Goal: Find contact information: Find contact information

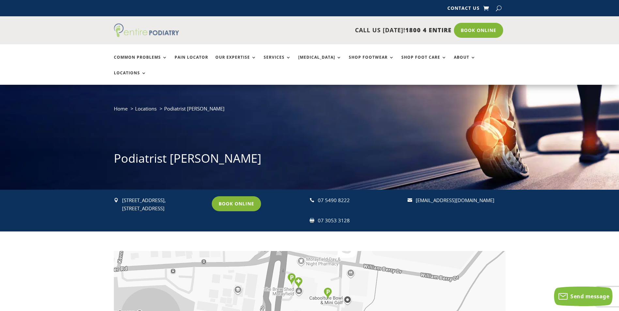
drag, startPoint x: 187, startPoint y: 35, endPoint x: 122, endPoint y: 35, distance: 65.3
click at [122, 35] on div at bounding box center [159, 30] width 90 height 14
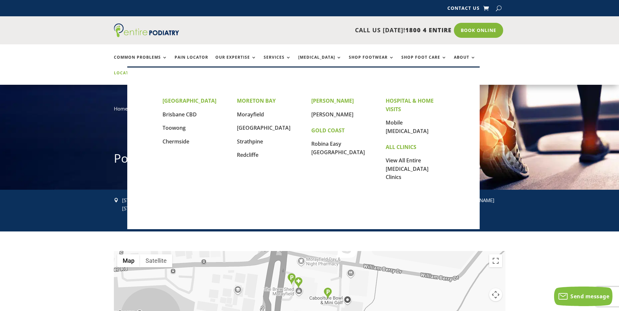
click at [147, 71] on link "Locations" at bounding box center [130, 78] width 33 height 14
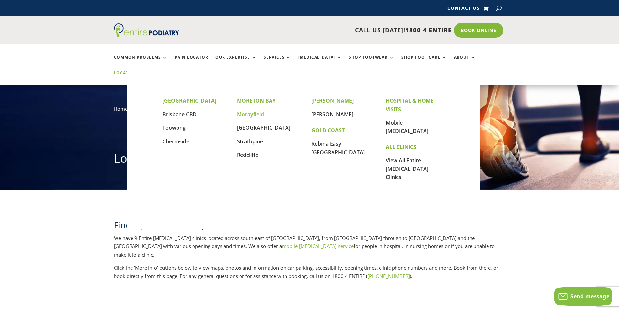
click at [254, 113] on link "Morayfield" at bounding box center [250, 114] width 27 height 7
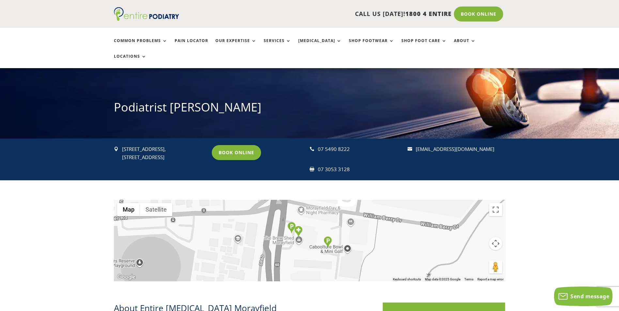
scroll to position [52, 0]
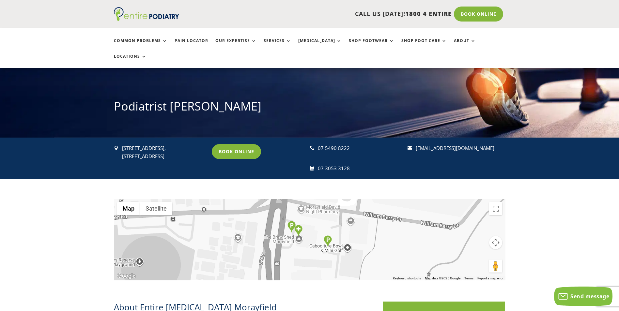
drag, startPoint x: 139, startPoint y: 149, endPoint x: 110, endPoint y: 103, distance: 54.4
copy div "Podiatrist Morayfield  Unit 5c, Morayfield Gardens, 197 Morayfield Road, Moray…"
click at [155, 100] on h1 "Podiatrist [PERSON_NAME]" at bounding box center [310, 108] width 392 height 20
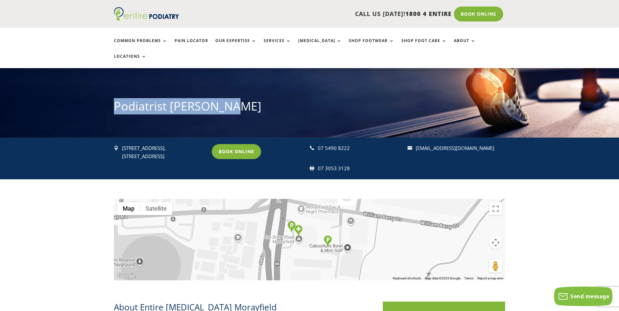
drag, startPoint x: 111, startPoint y: 91, endPoint x: 232, endPoint y: 93, distance: 121.1
click at [232, 93] on div "Home Locations Podiatrist Morayfield Podiatrist Morayfield" at bounding box center [309, 85] width 619 height 105
copy h1 "Podiatrist [PERSON_NAME]"
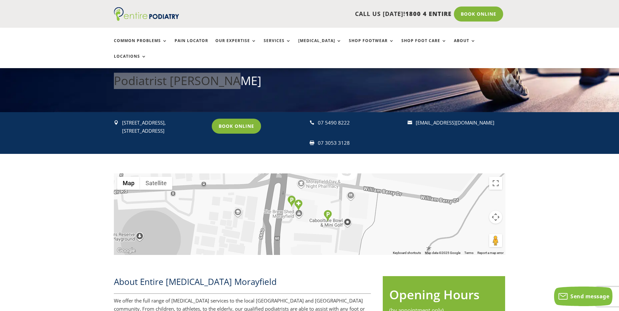
scroll to position [78, 0]
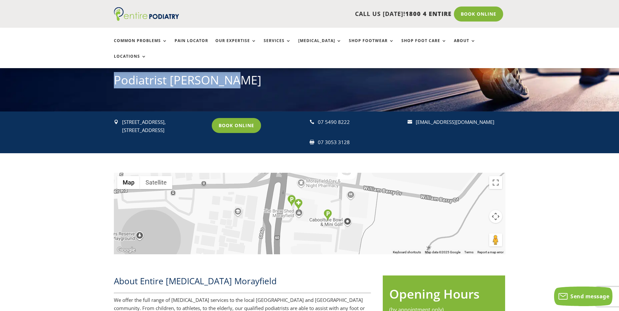
drag, startPoint x: 500, startPoint y: 108, endPoint x: 418, endPoint y: 109, distance: 81.9
click at [416, 112] on div " Unit 5c, Morayfield Gardens, 197 Morayfield Road, Morayfield Q 4506 Book Onli…" at bounding box center [310, 133] width 392 height 42
copy link "[EMAIL_ADDRESS][DOMAIN_NAME]"
